Goal: Find specific page/section

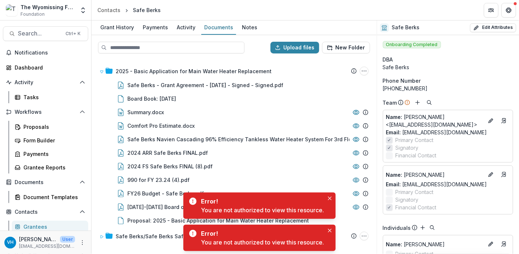
click at [113, 250] on div "2025 - Basic Application for Main Water Heater Replacement Submission Temelio P…" at bounding box center [233, 156] width 283 height 194
click at [42, 123] on div "Proposals" at bounding box center [52, 127] width 59 height 8
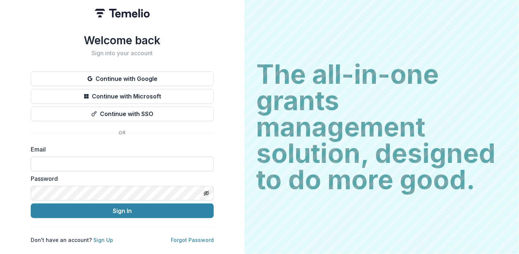
click at [92, 165] on input at bounding box center [122, 164] width 183 height 15
type input "**********"
click at [31, 203] on button "Sign In" at bounding box center [122, 210] width 183 height 15
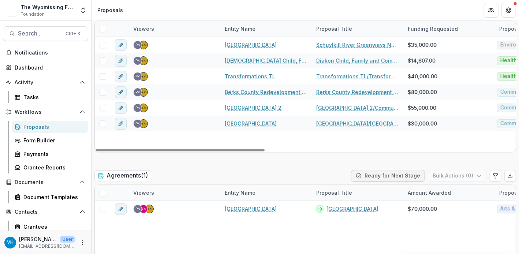
scroll to position [752, 0]
